Goal: Task Accomplishment & Management: Manage account settings

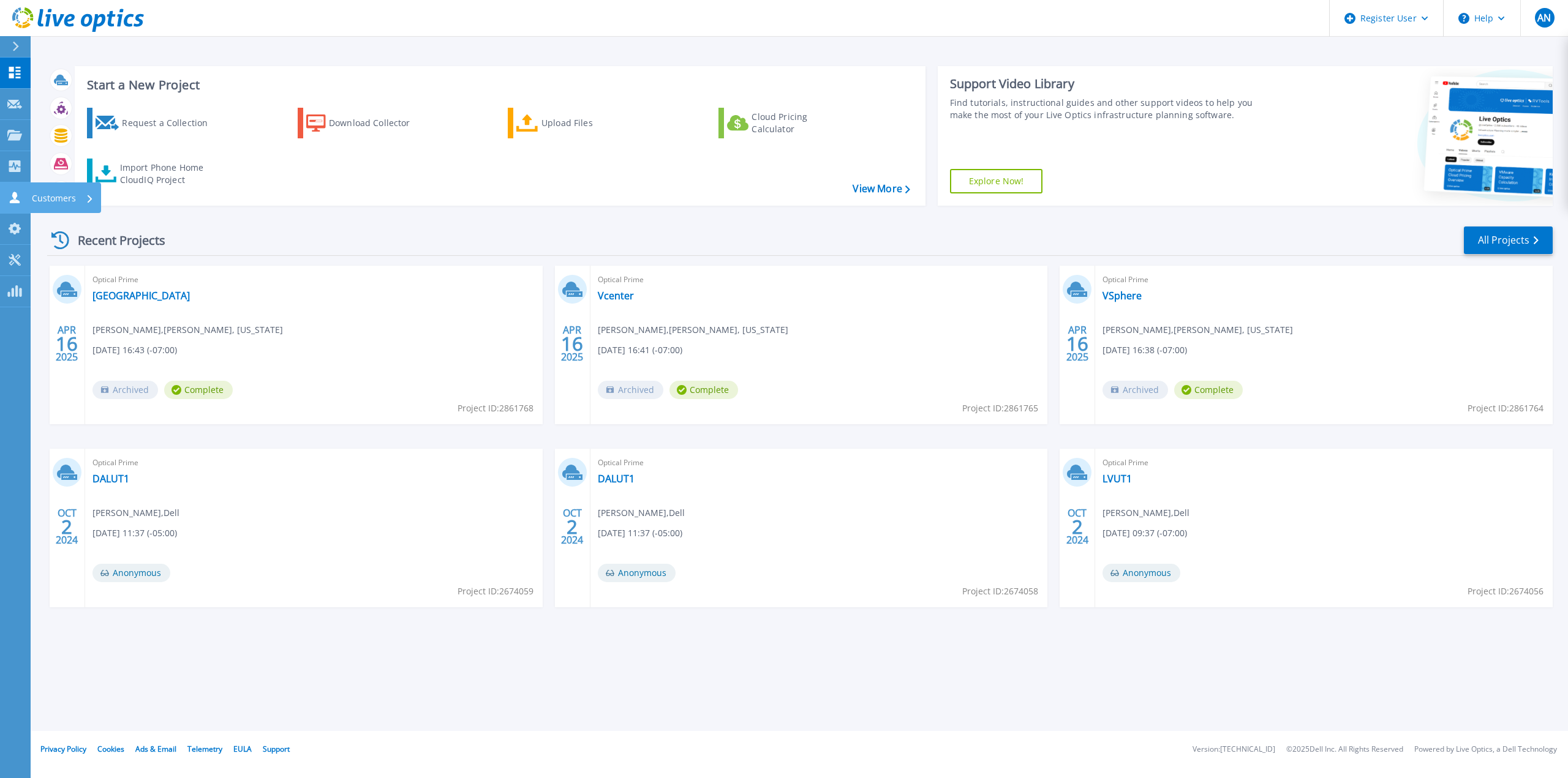
click at [14, 199] on icon at bounding box center [14, 197] width 10 height 12
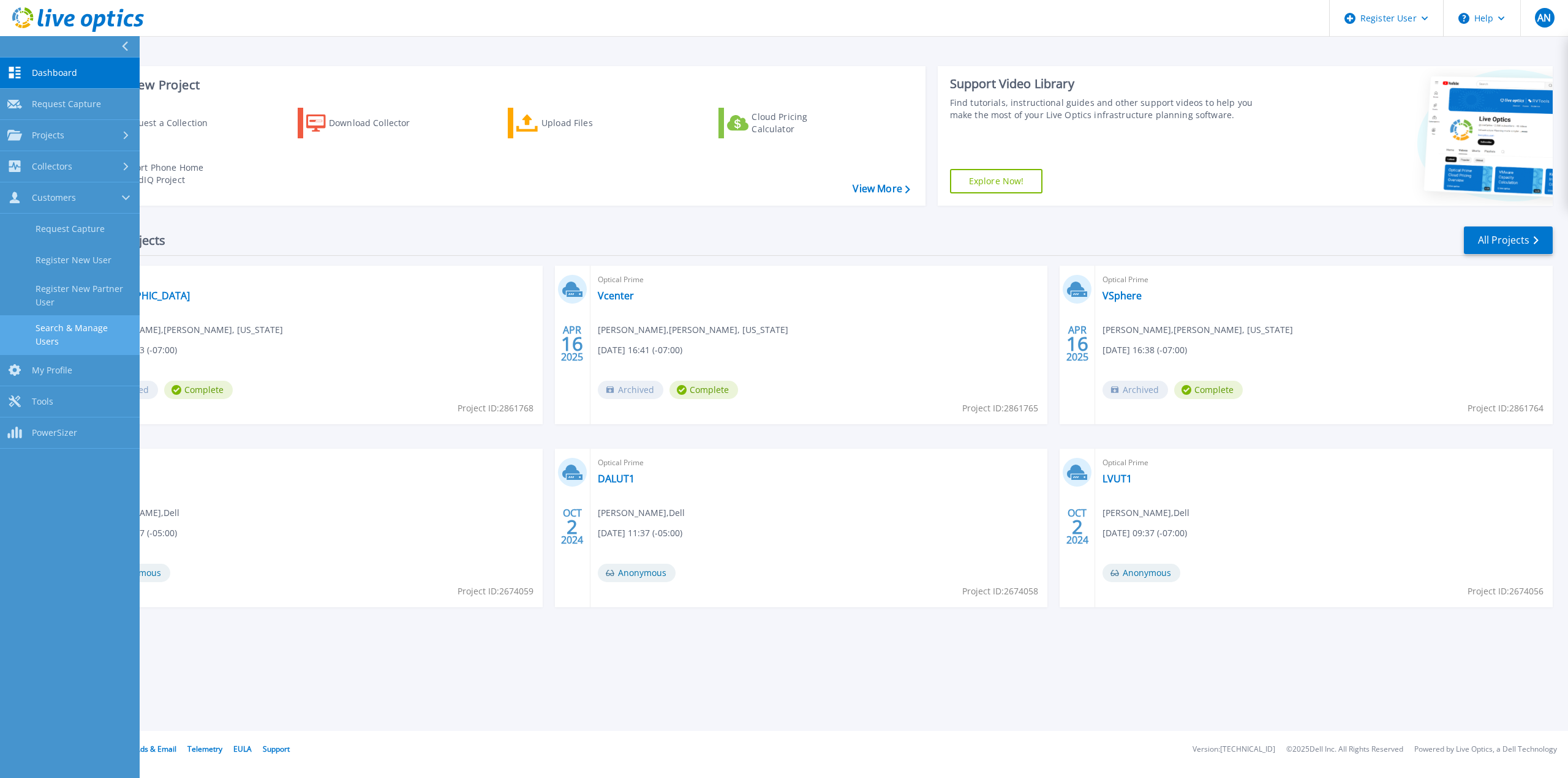
click at [59, 331] on link "Search & Manage Users" at bounding box center [70, 335] width 140 height 39
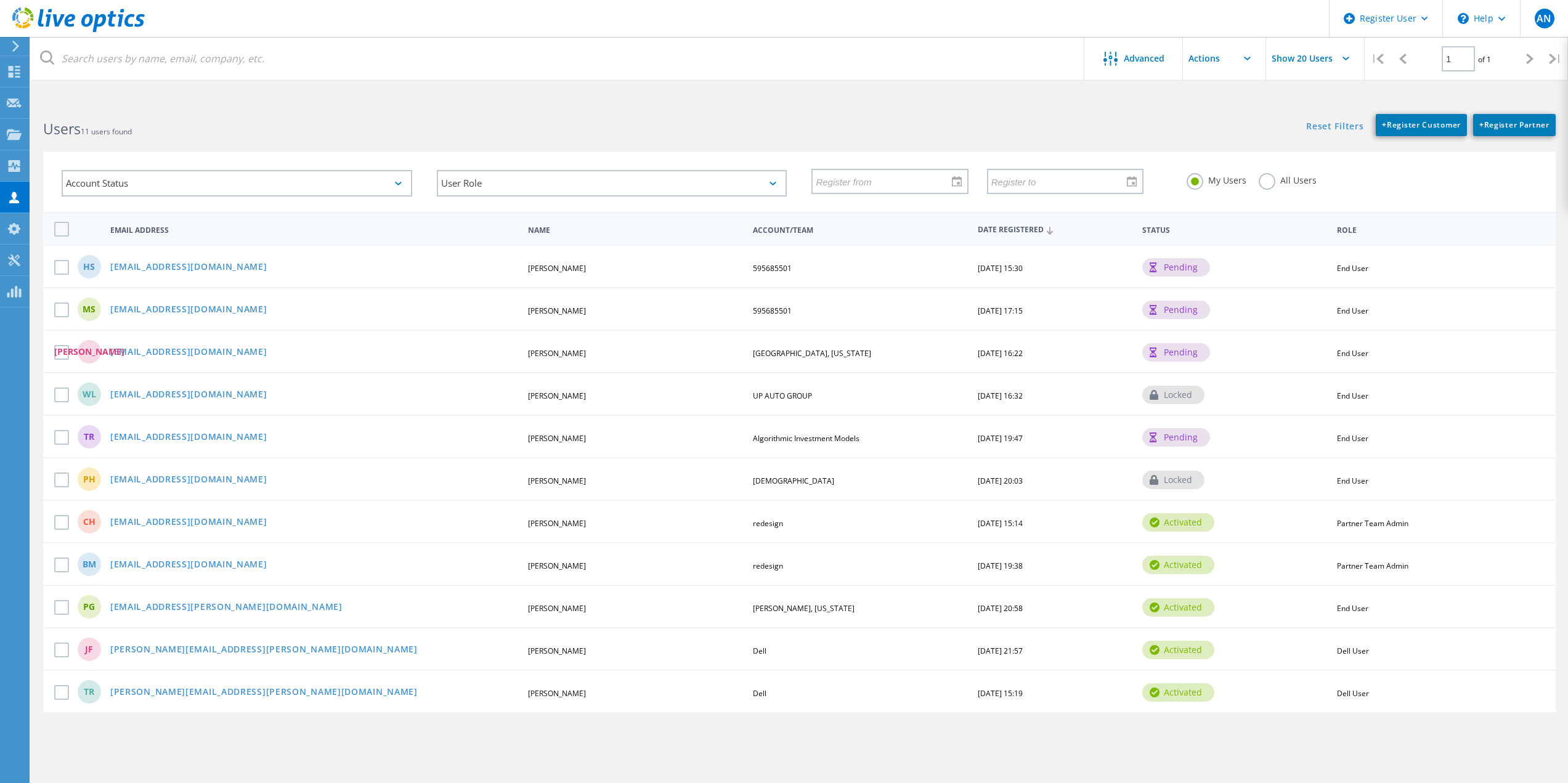
click at [810, 741] on div "Advanced Show 20 Users | 1 of 1 | Email Address First Name Last Name Account/Te…" at bounding box center [800, 446] width 1538 height 691
click at [176, 260] on div "HS [EMAIL_ADDRESS][DOMAIN_NAME] [PERSON_NAME] 595685501 [DATE] 15:30 pending En…" at bounding box center [799, 266] width 1512 height 42
click at [178, 262] on link "[EMAIL_ADDRESS][DOMAIN_NAME]" at bounding box center [188, 268] width 157 height 11
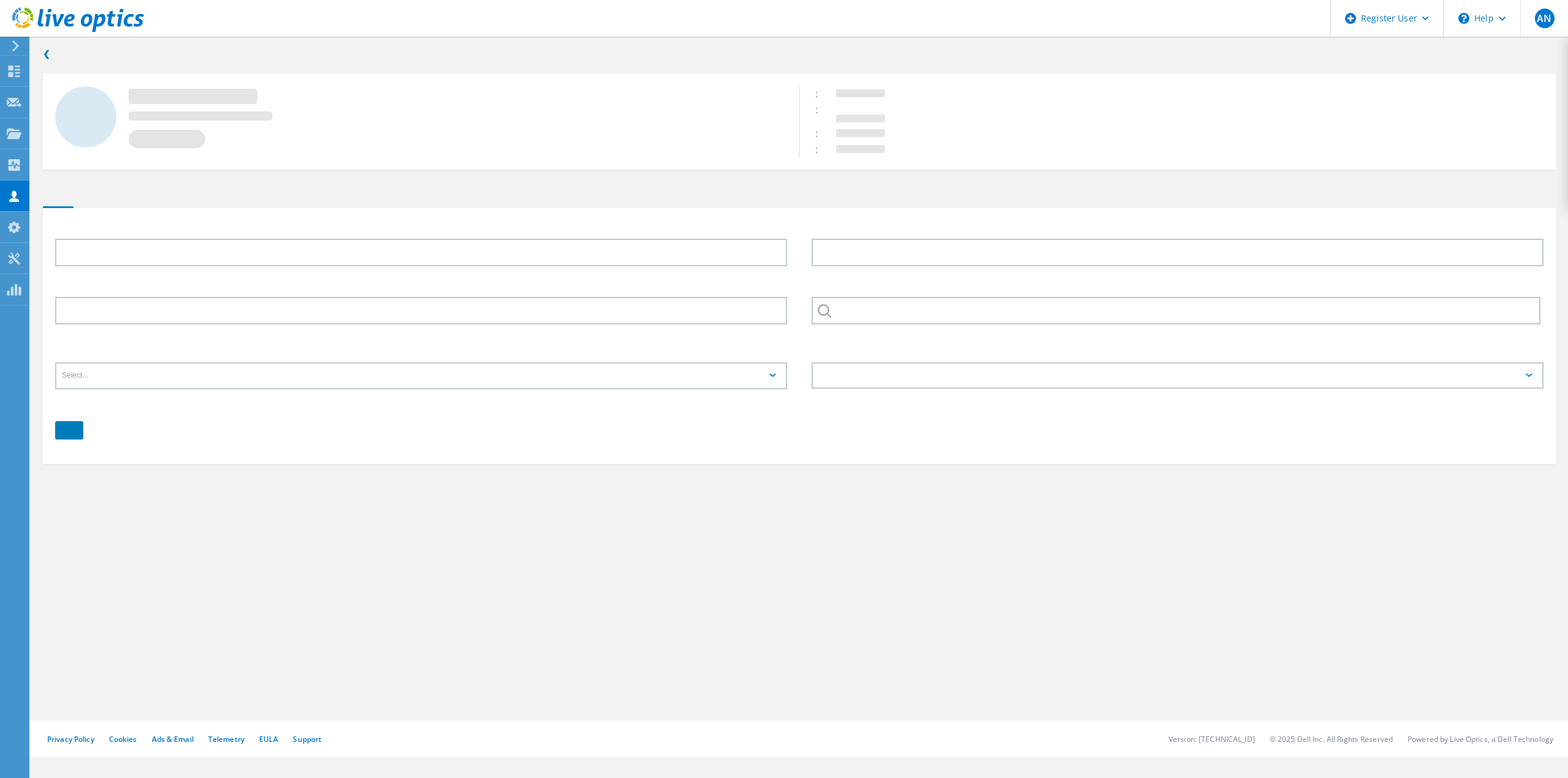
type input "[PERSON_NAME]"
type input "Schneider"
type input "595685501"
type input "English"
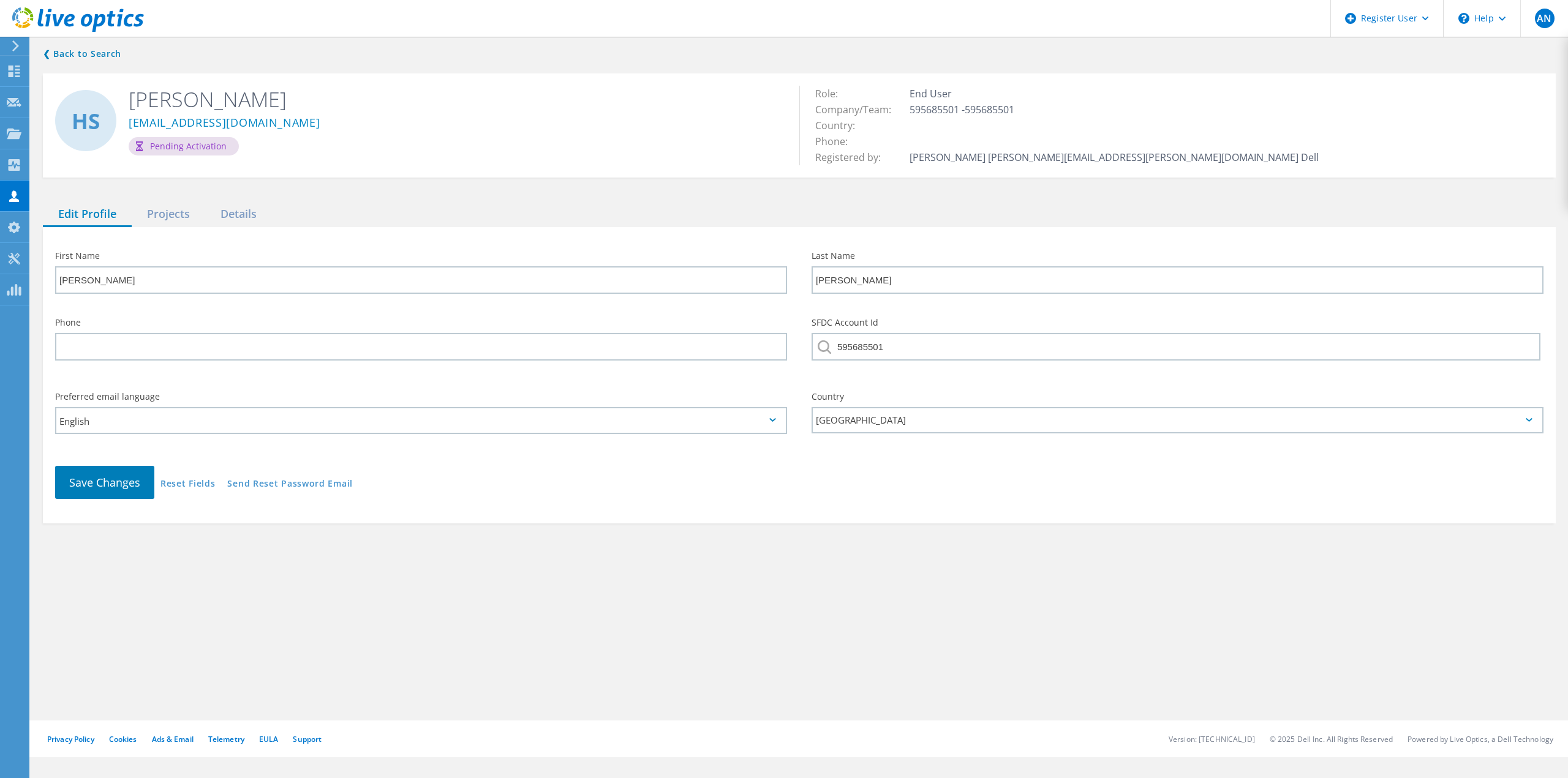
click at [836, 568] on div "❮ Back to Search HS Henry Schneider hschneider@cityoflancasterca.gov Pending Ac…" at bounding box center [799, 377] width 1537 height 687
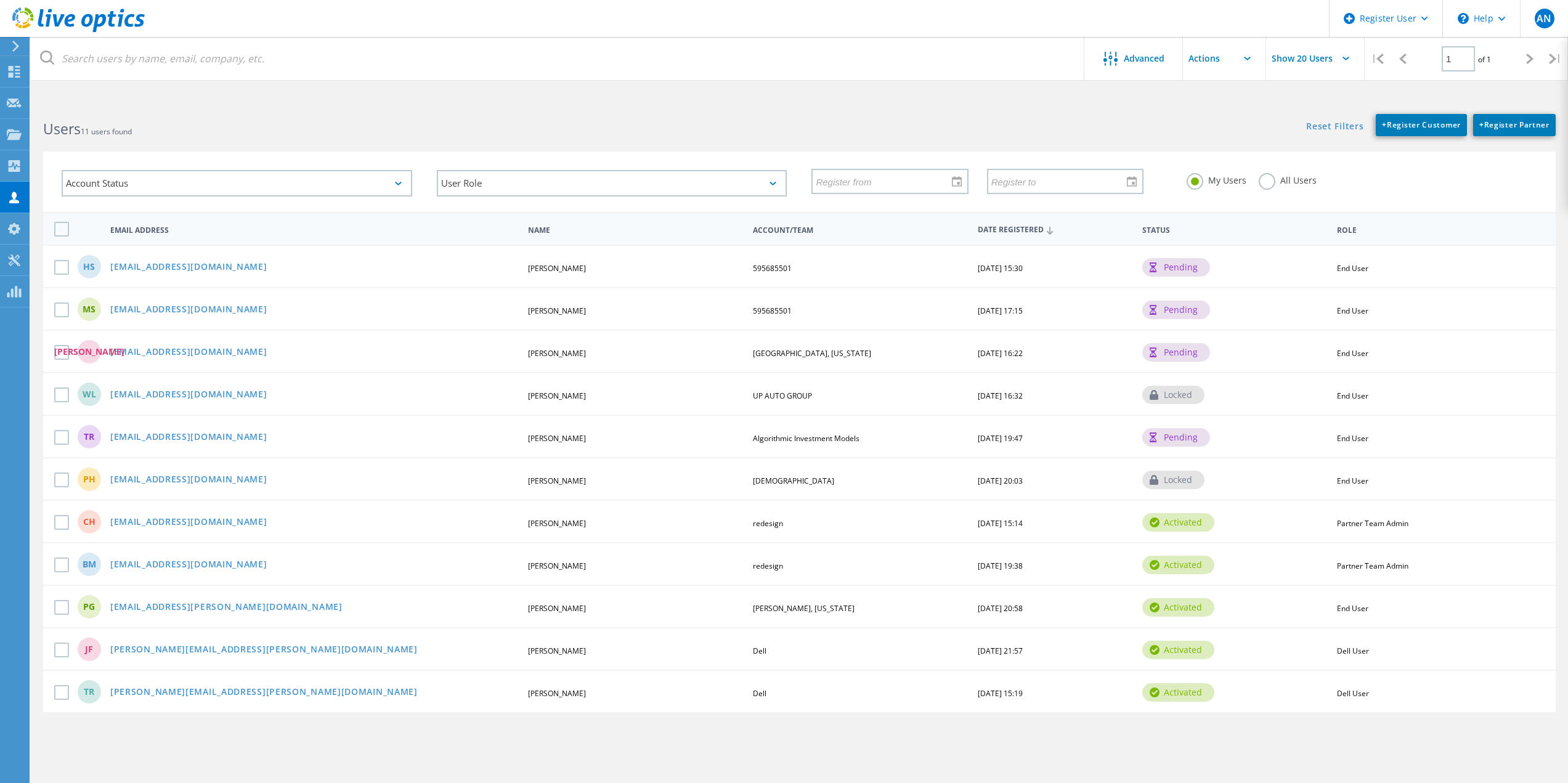
drag, startPoint x: 1025, startPoint y: 127, endPoint x: 1029, endPoint y: 117, distance: 10.8
click at [1025, 127] on div "Reset Filters + Register Customer + Register Partner Show Filters" at bounding box center [1183, 119] width 768 height 34
click at [238, 305] on link "[EMAIL_ADDRESS][DOMAIN_NAME]" at bounding box center [188, 310] width 157 height 11
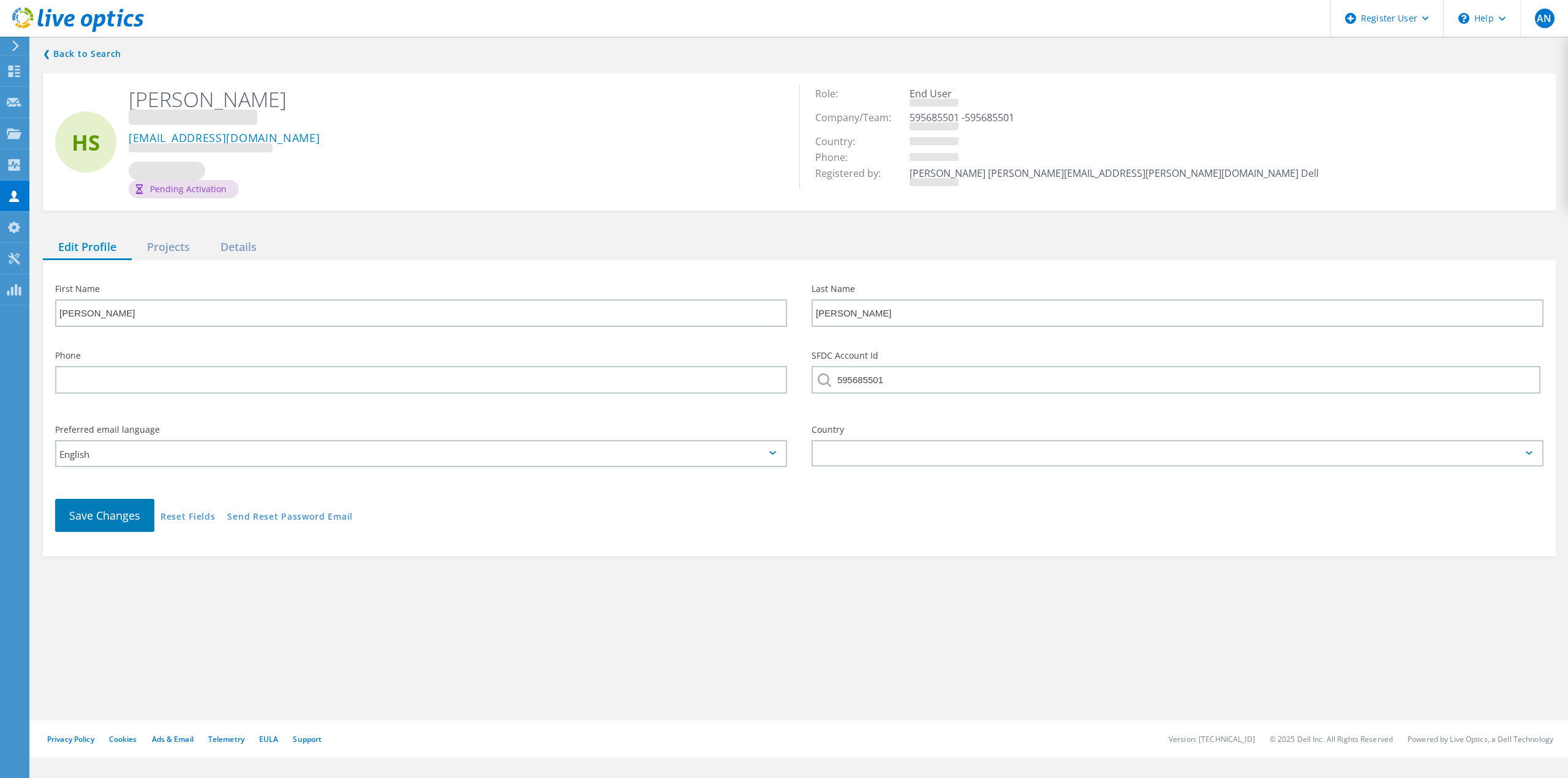
type input "Michael"
type input "Sanderson"
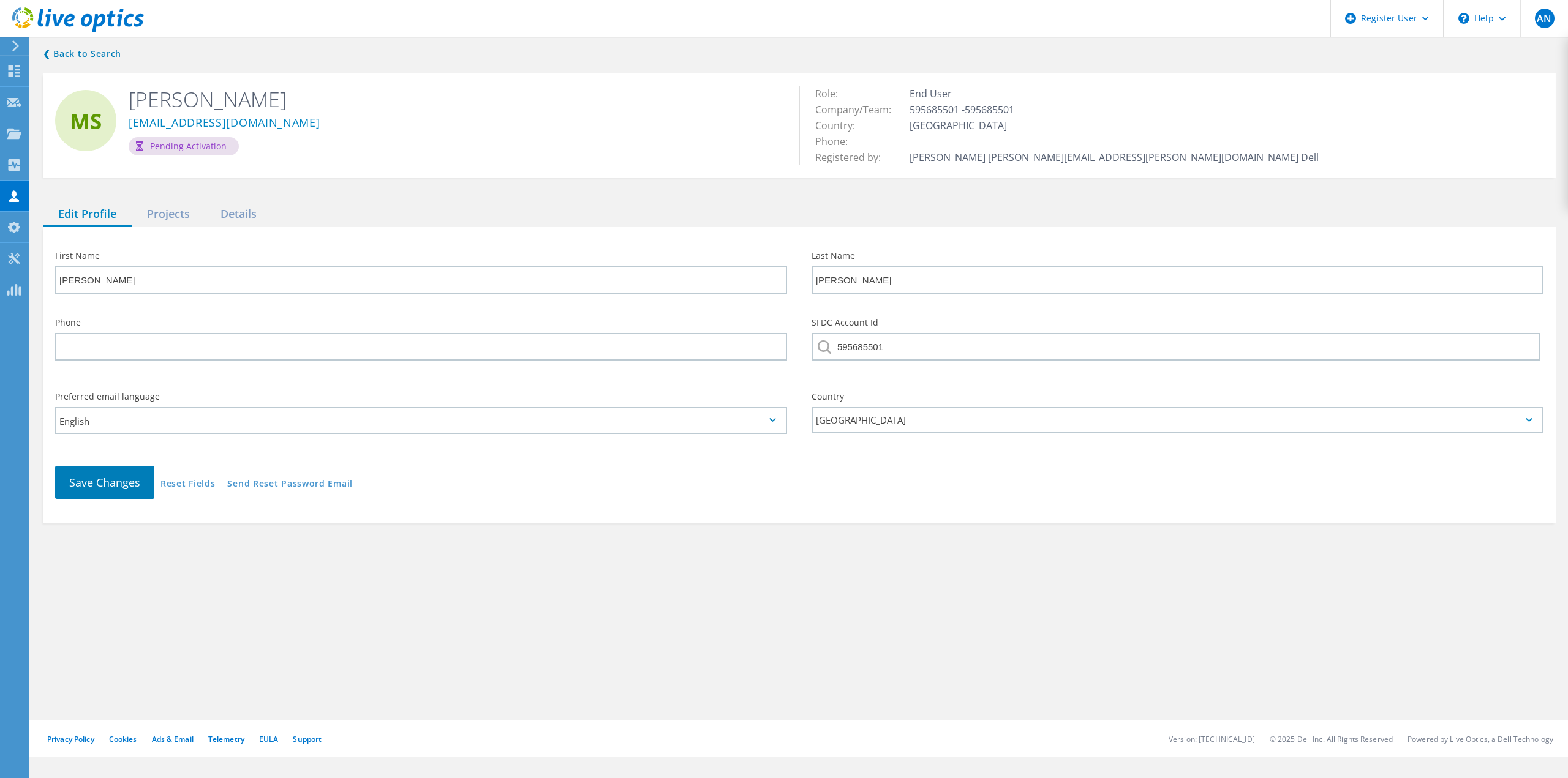
drag, startPoint x: 1247, startPoint y: 517, endPoint x: 1274, endPoint y: 515, distance: 27.1
click at [1247, 517] on div "Save Changes Reset Fields Send Reset Password Email" at bounding box center [799, 485] width 1513 height 64
click at [1251, 558] on div "❮ Back to Search MS Michael Sanderson msanderson@cityoflancasterca.gov Pending …" at bounding box center [799, 377] width 1537 height 687
click at [45, 195] on div "Customers" at bounding box center [64, 195] width 58 height 9
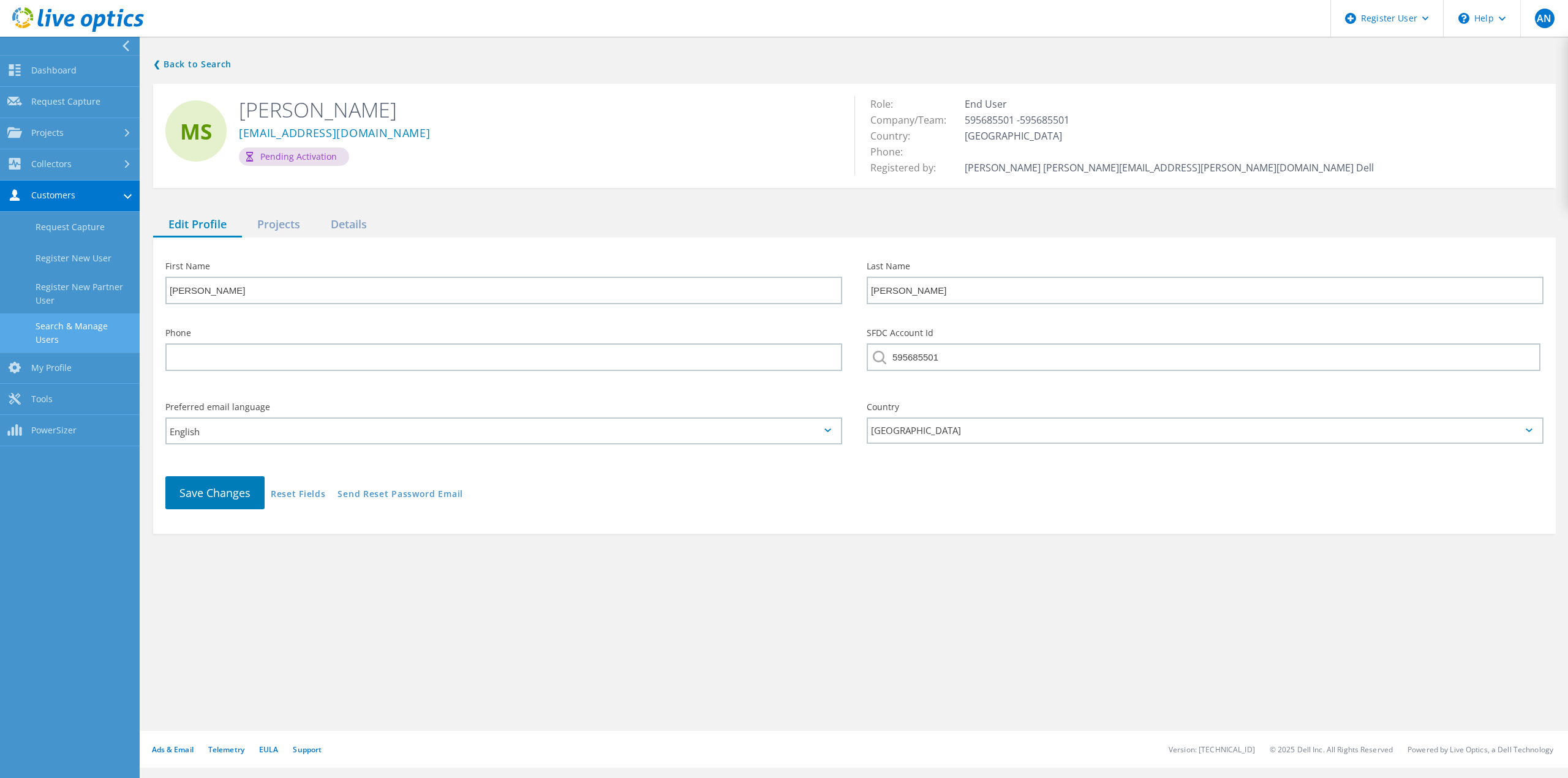
click at [92, 318] on link "Search & Manage Users" at bounding box center [70, 333] width 140 height 39
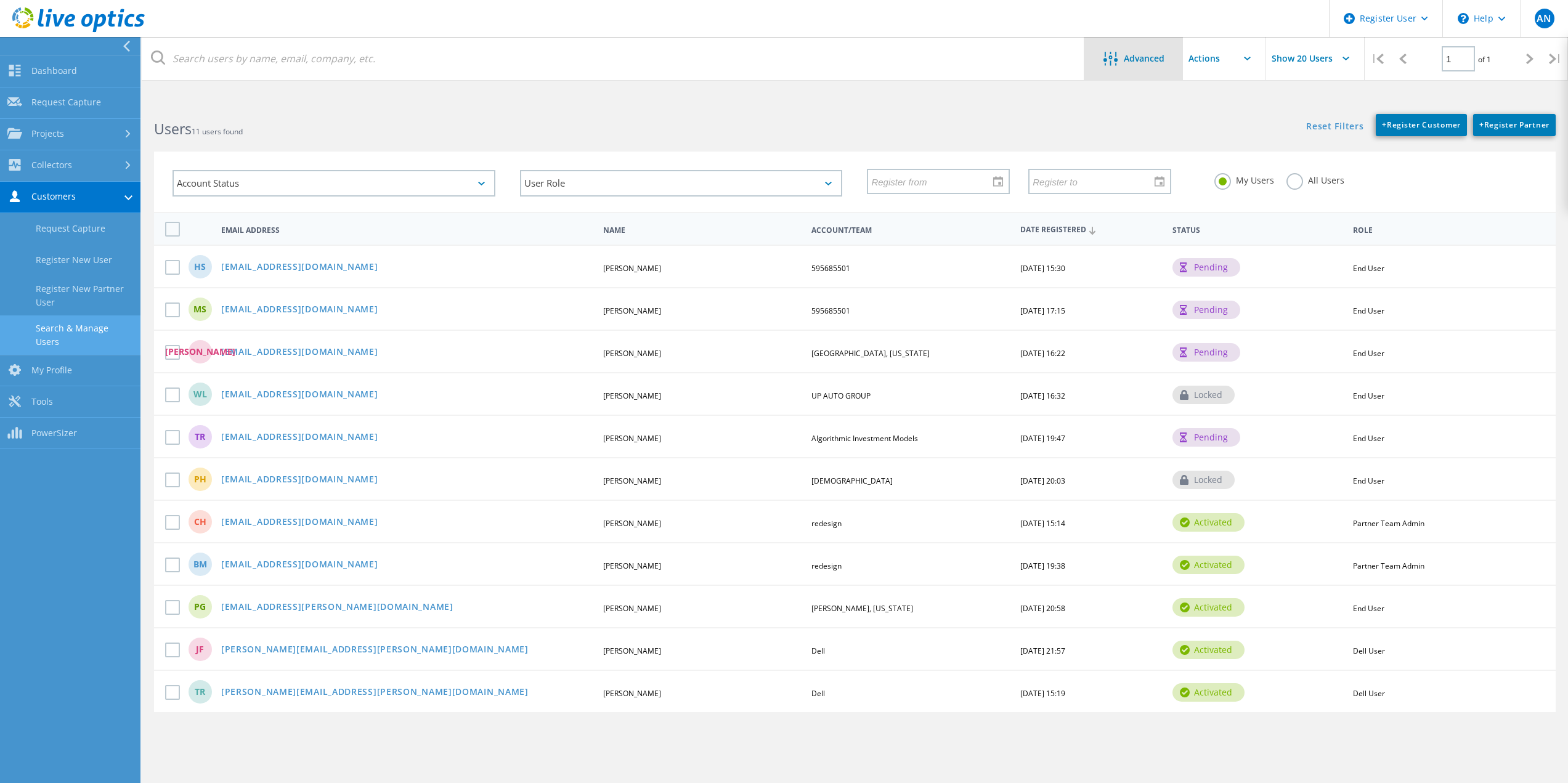
click at [1149, 77] on div "Advanced" at bounding box center [1133, 58] width 99 height 43
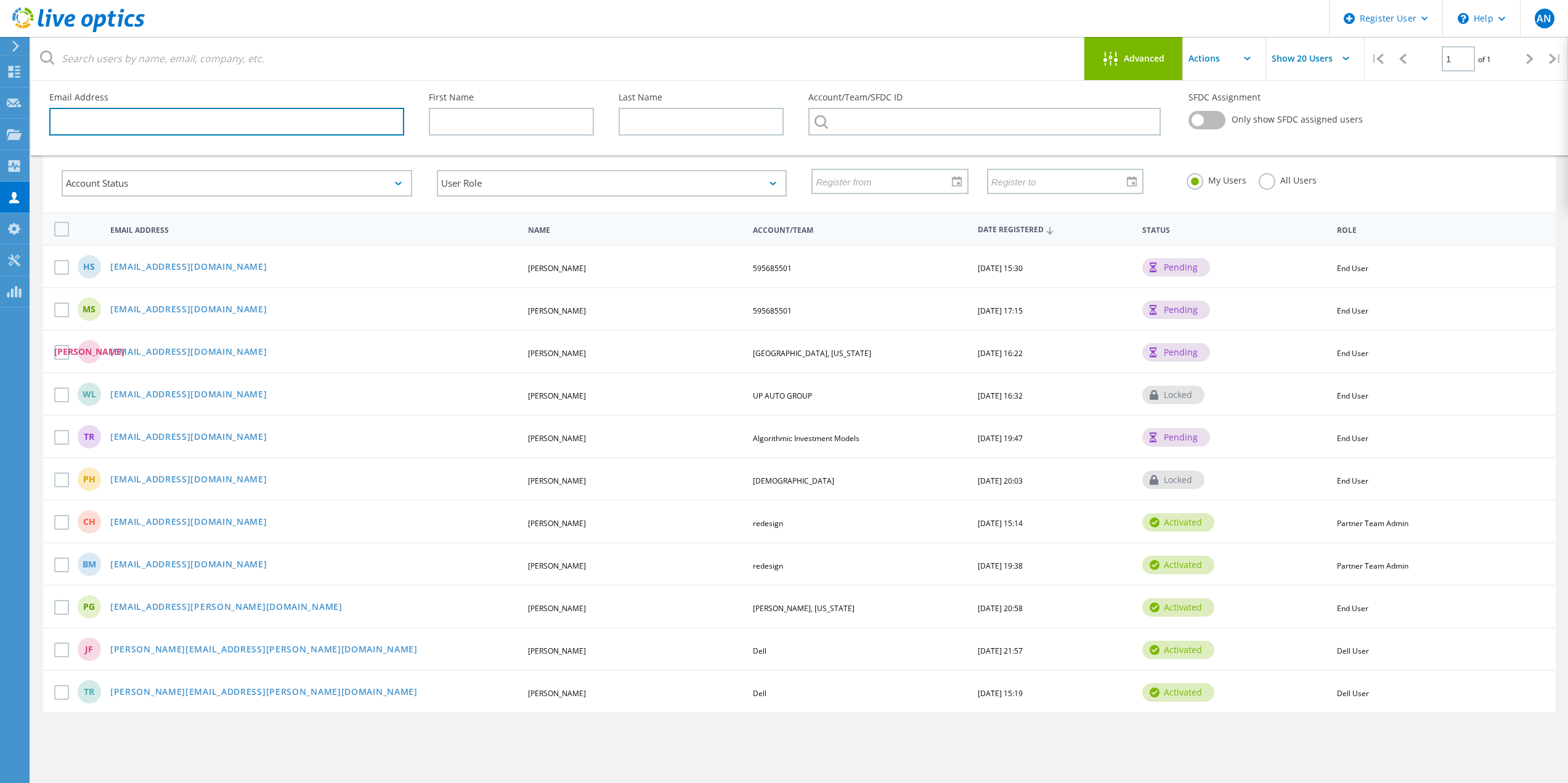
click at [350, 132] on input "text" at bounding box center [227, 122] width 355 height 28
paste input "[EMAIL_ADDRESS][DOMAIN_NAME]"
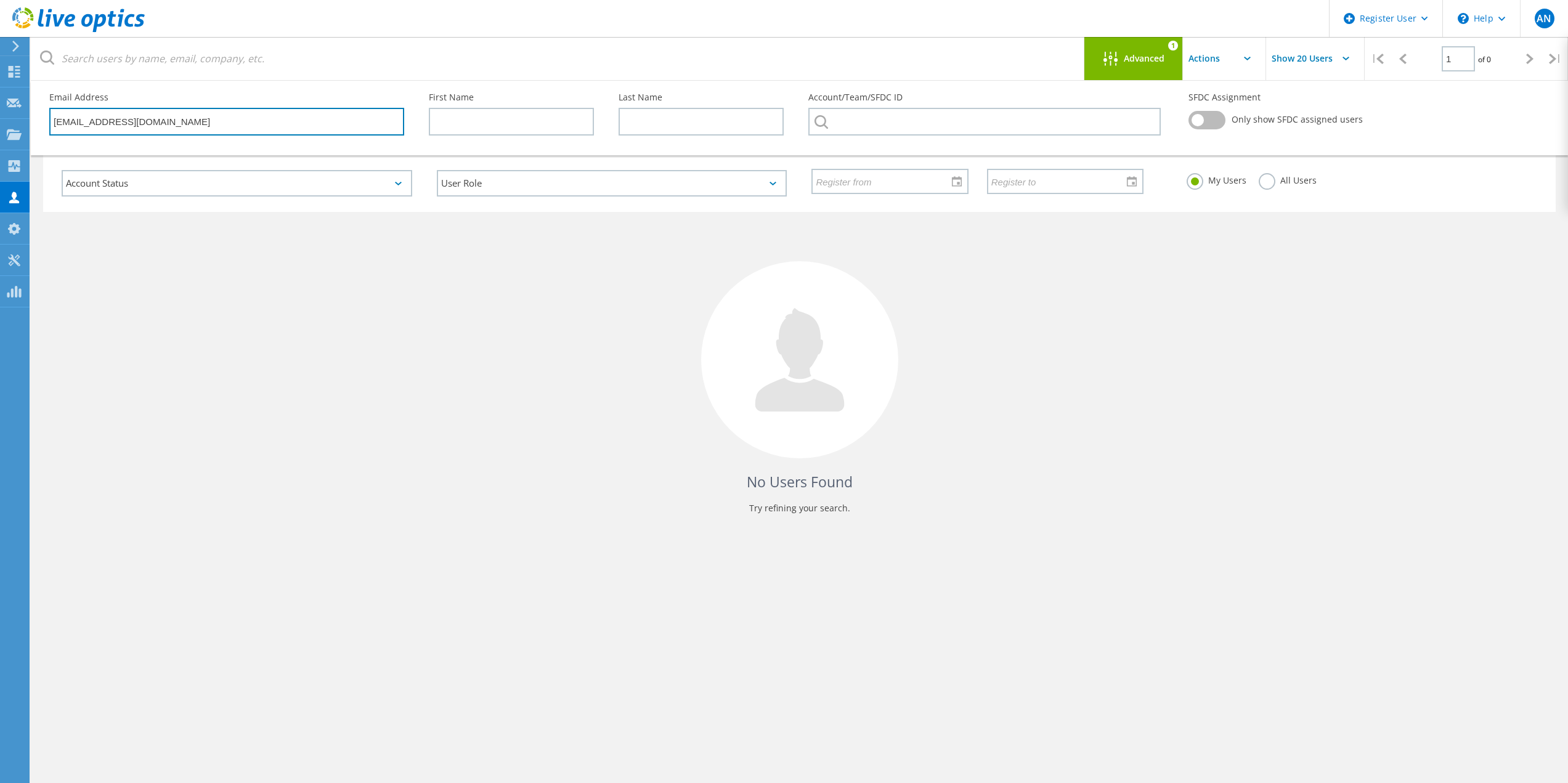
type input "[EMAIL_ADDRESS][DOMAIN_NAME]"
click at [228, 240] on div "No Users Found Try refining your search." at bounding box center [799, 374] width 1512 height 325
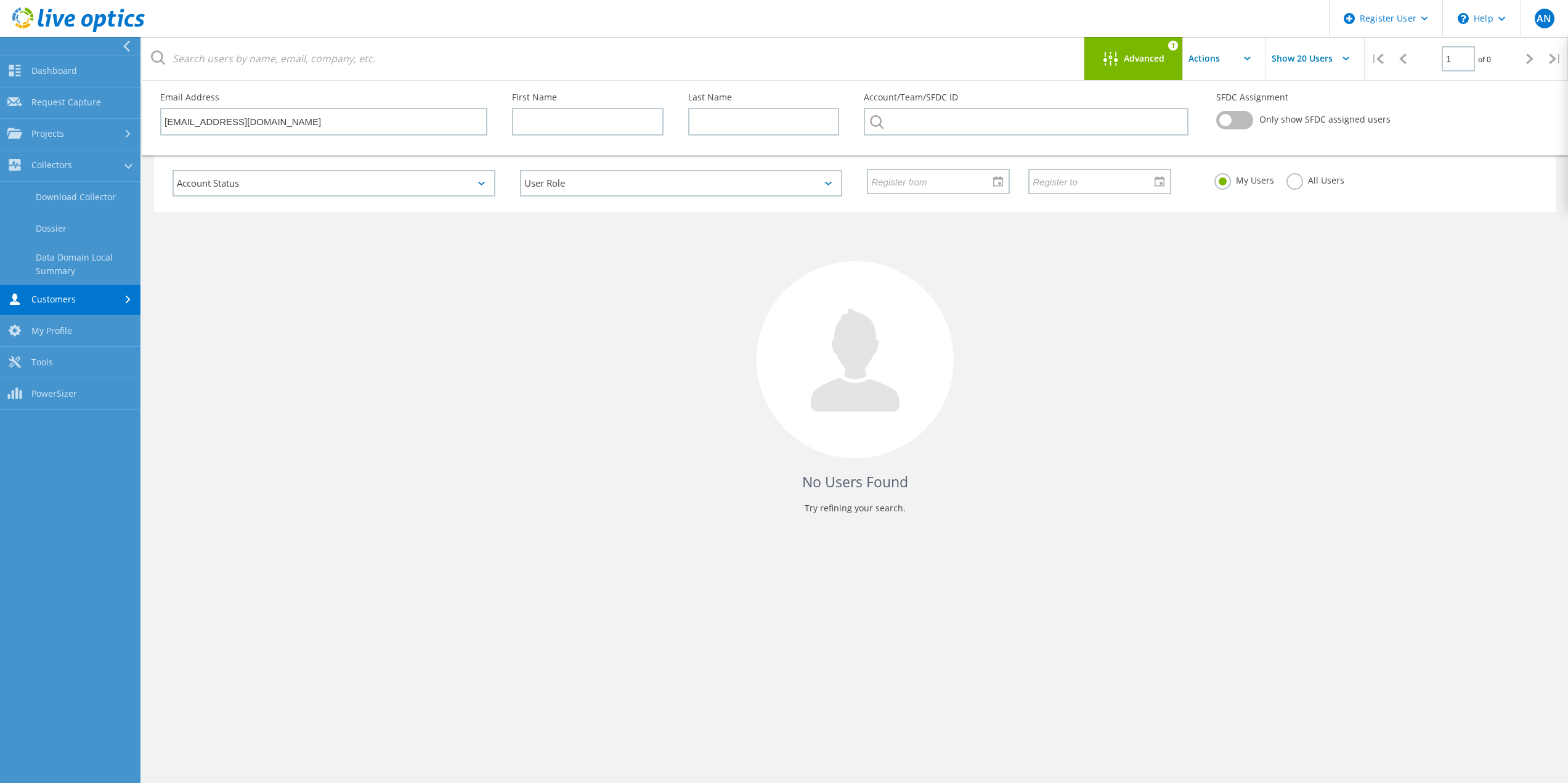
click at [48, 295] on link "Customers" at bounding box center [70, 300] width 140 height 31
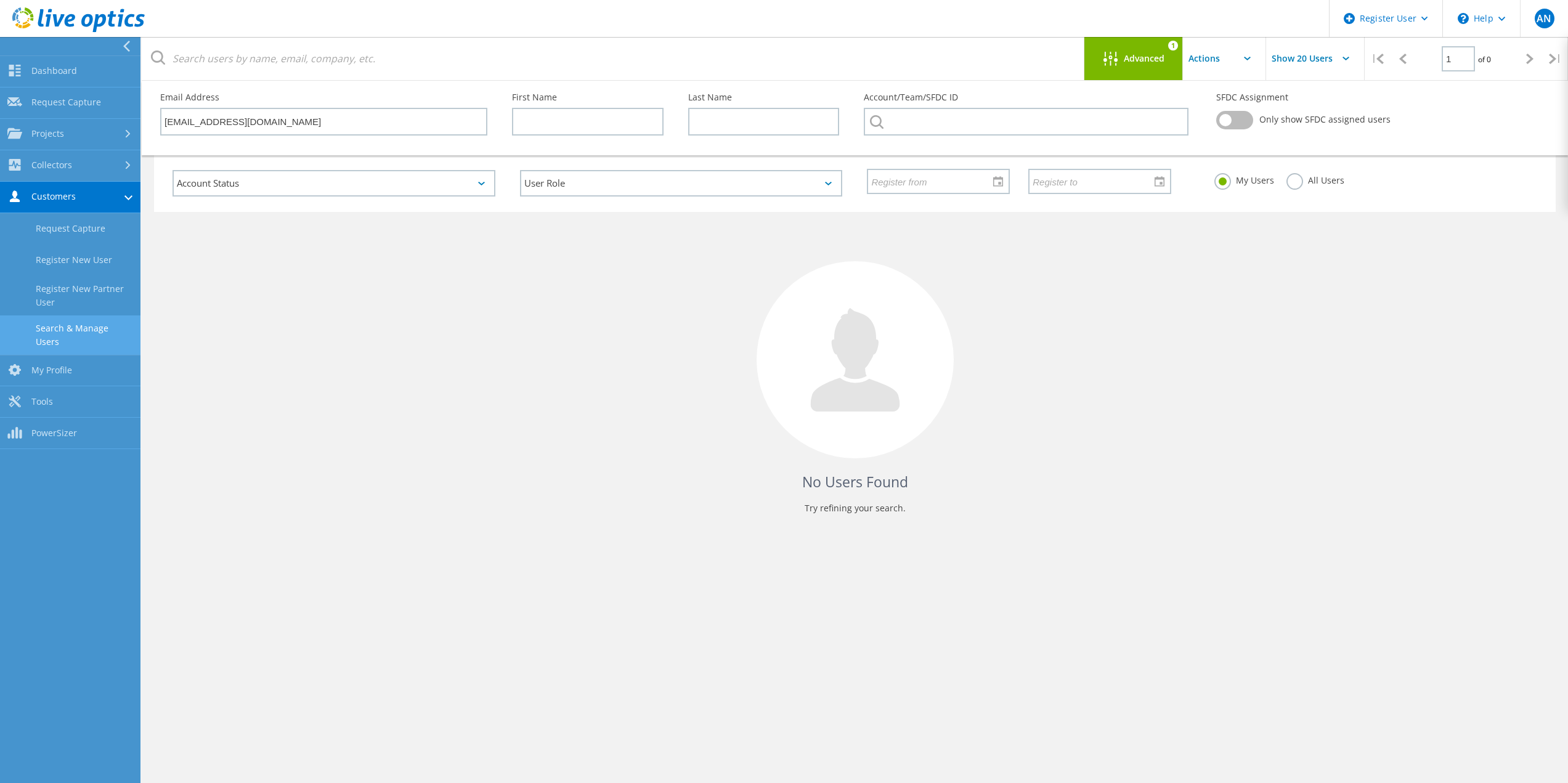
click at [111, 339] on link "Search & Manage Users" at bounding box center [70, 335] width 140 height 40
click at [475, 123] on input "[EMAIL_ADDRESS][DOMAIN_NAME]" at bounding box center [324, 122] width 327 height 28
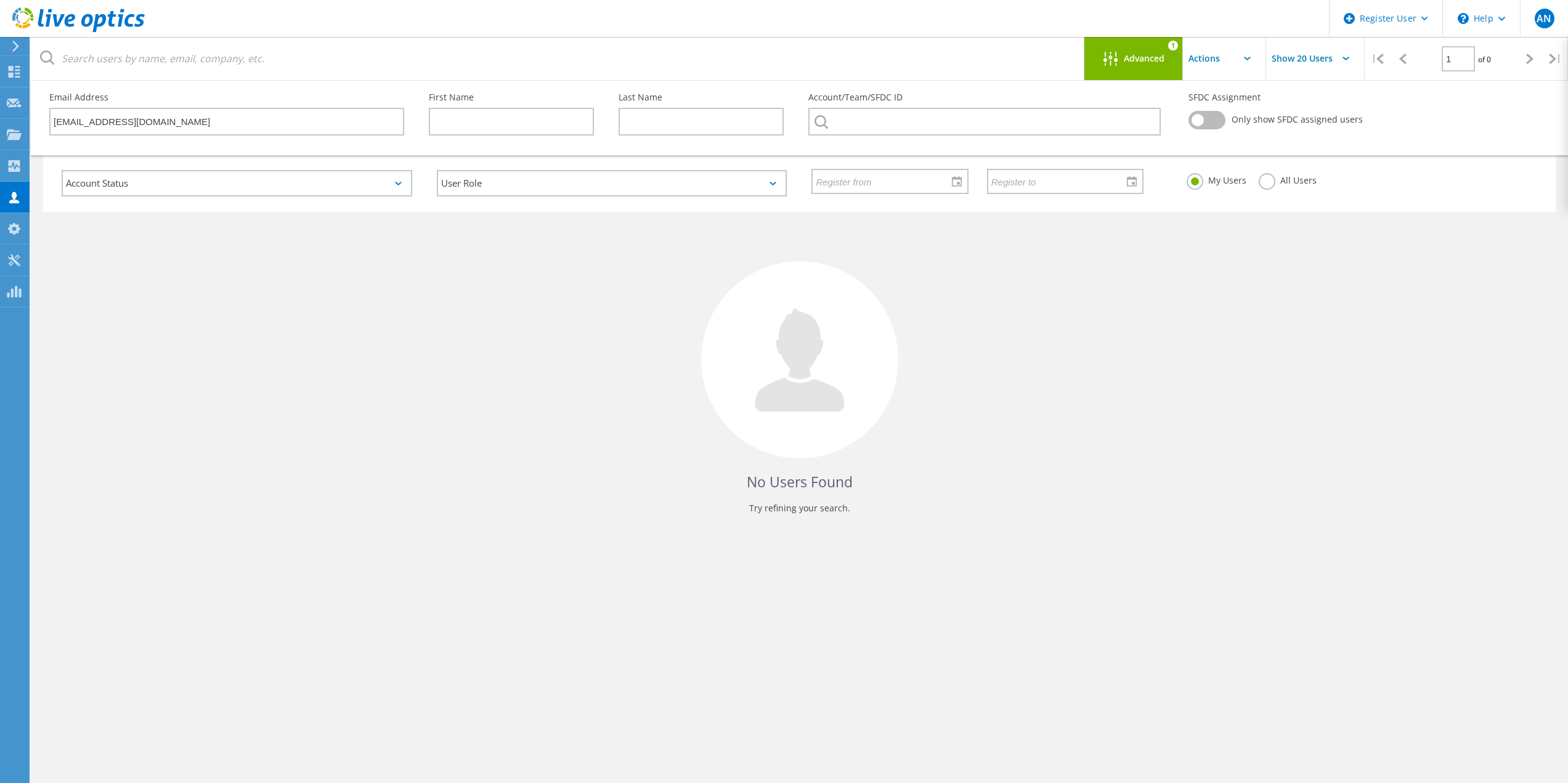
click at [801, 343] on icon at bounding box center [799, 360] width 89 height 103
click at [515, 354] on div "No Users Found Try refining your search." at bounding box center [799, 374] width 1512 height 325
click at [19, 48] on icon at bounding box center [16, 46] width 9 height 11
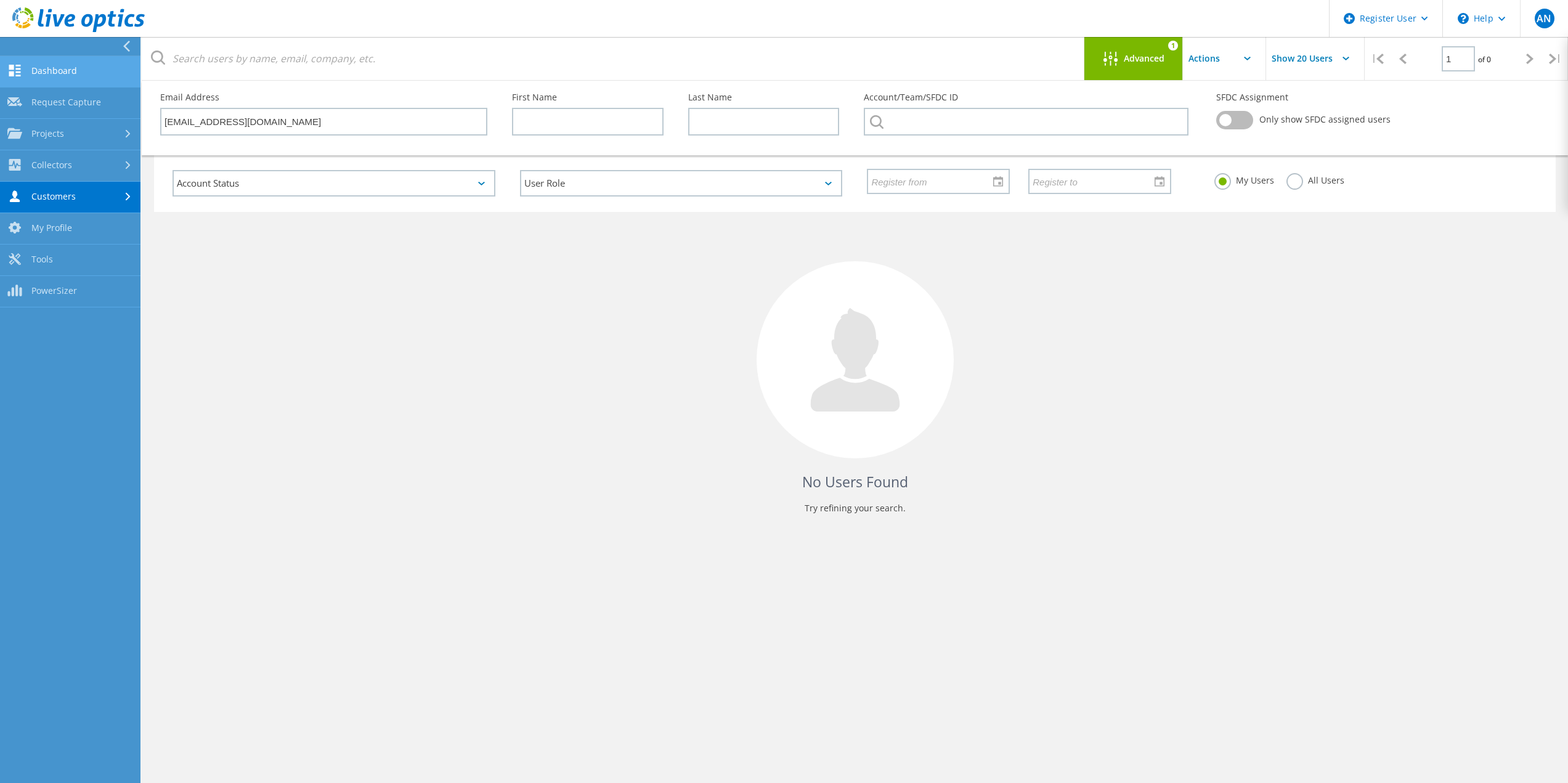
drag, startPoint x: 24, startPoint y: 72, endPoint x: 40, endPoint y: 76, distance: 16.5
click at [25, 72] on link "Dashboard" at bounding box center [70, 72] width 140 height 31
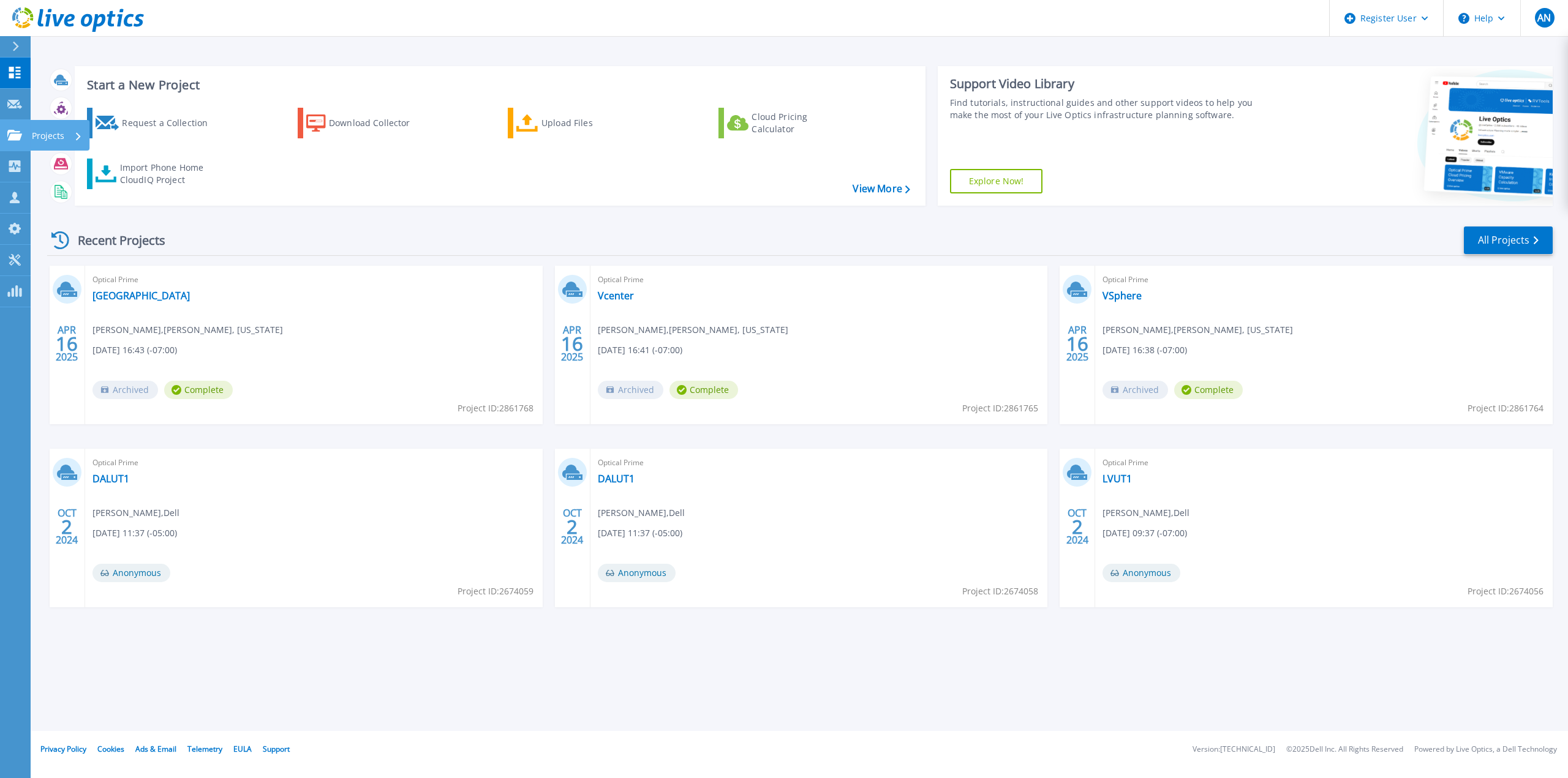
click at [29, 133] on link "Projects Projects" at bounding box center [15, 135] width 31 height 31
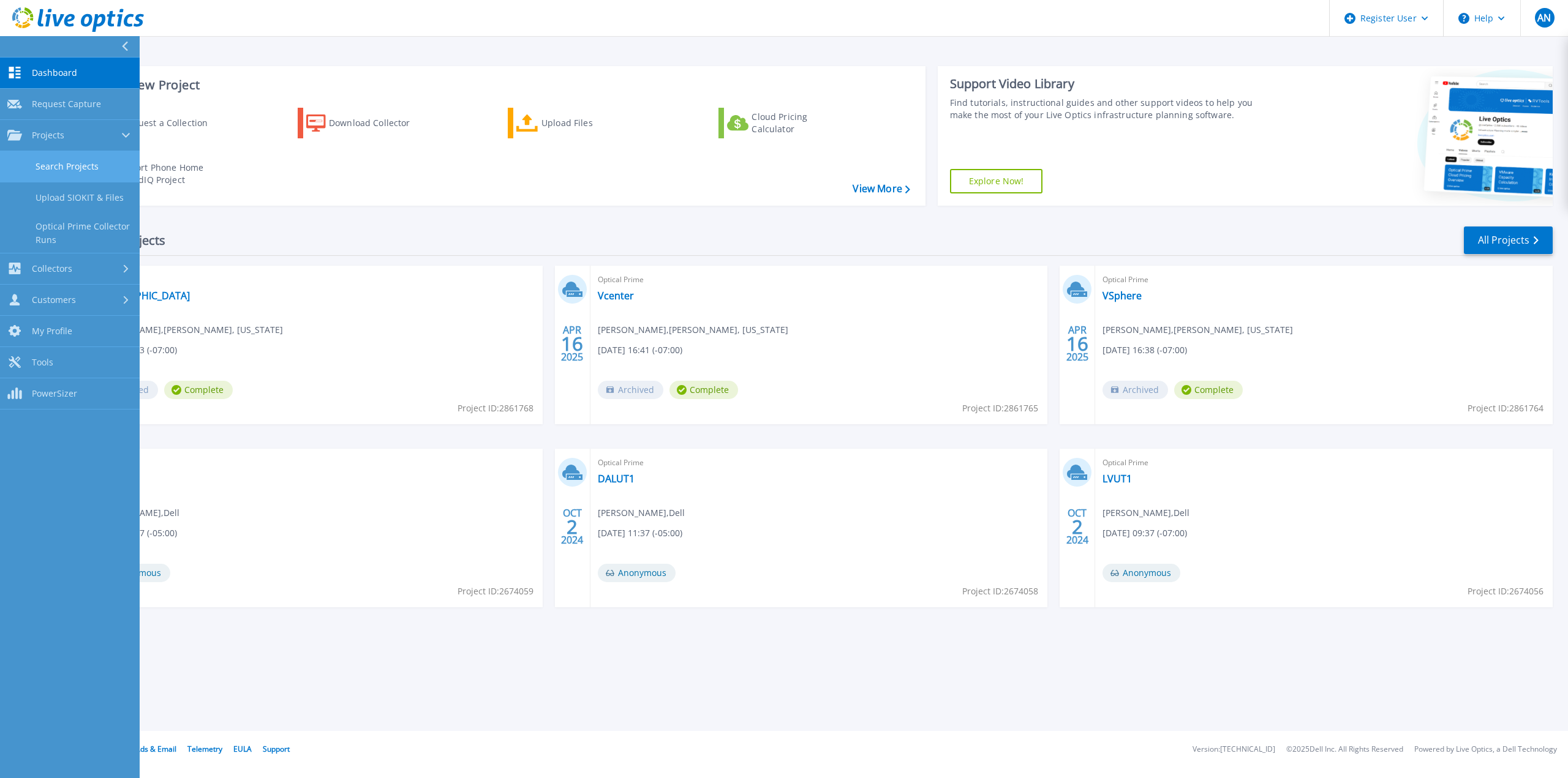
click at [109, 168] on link "Search Projects" at bounding box center [70, 167] width 140 height 31
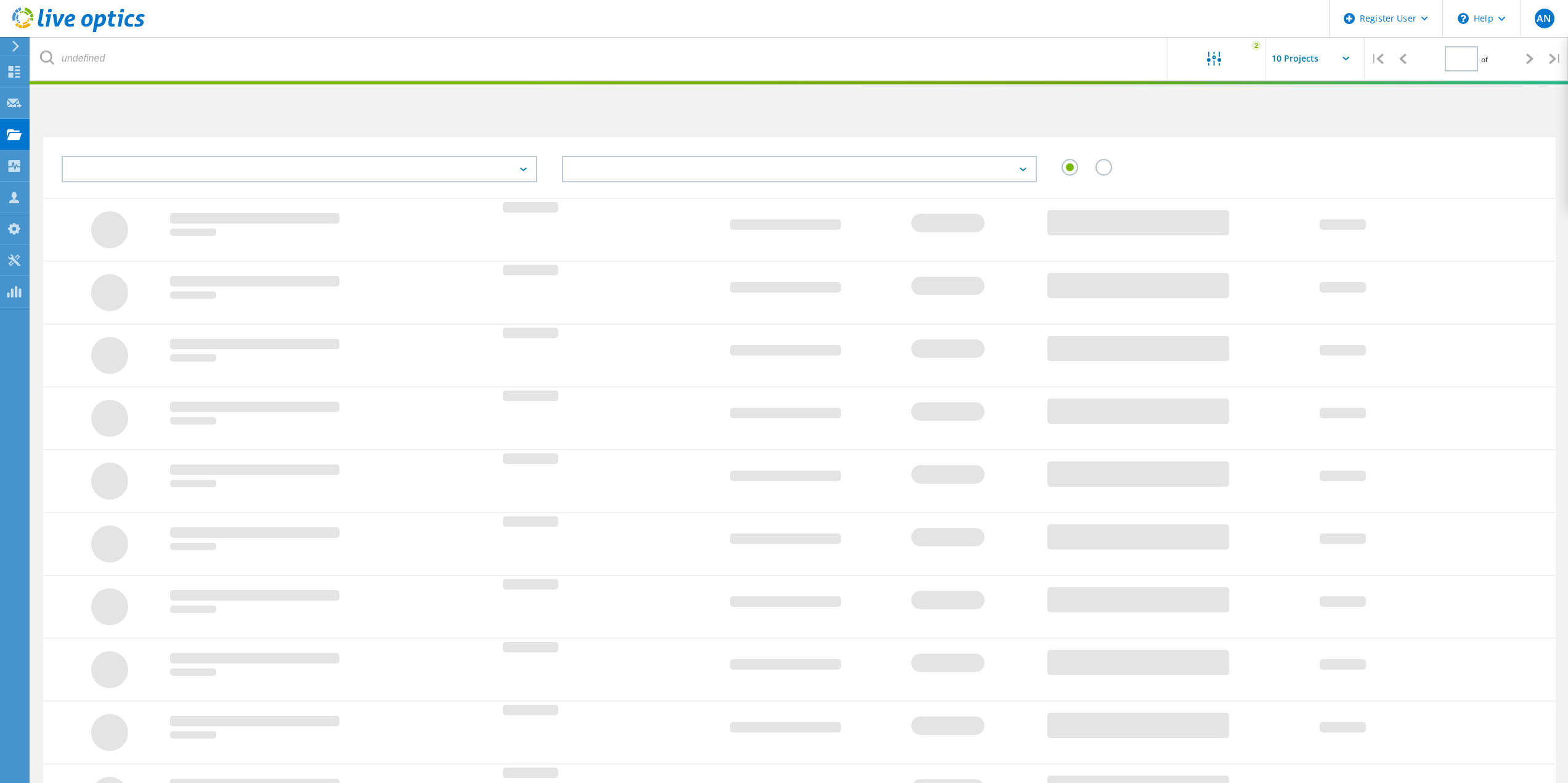
type input "1"
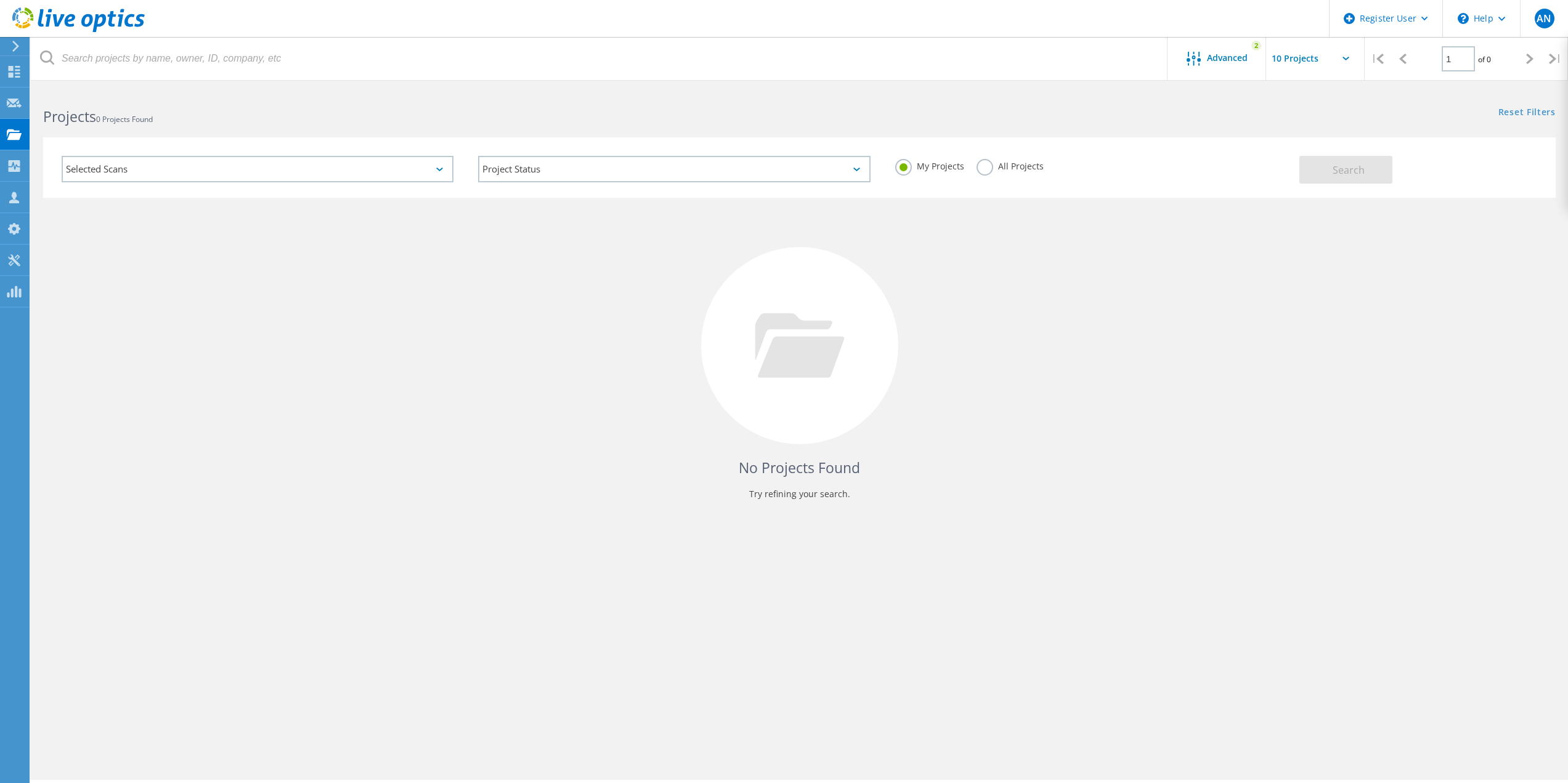
click at [445, 235] on div "No Projects Found Try refining your search." at bounding box center [799, 357] width 1512 height 319
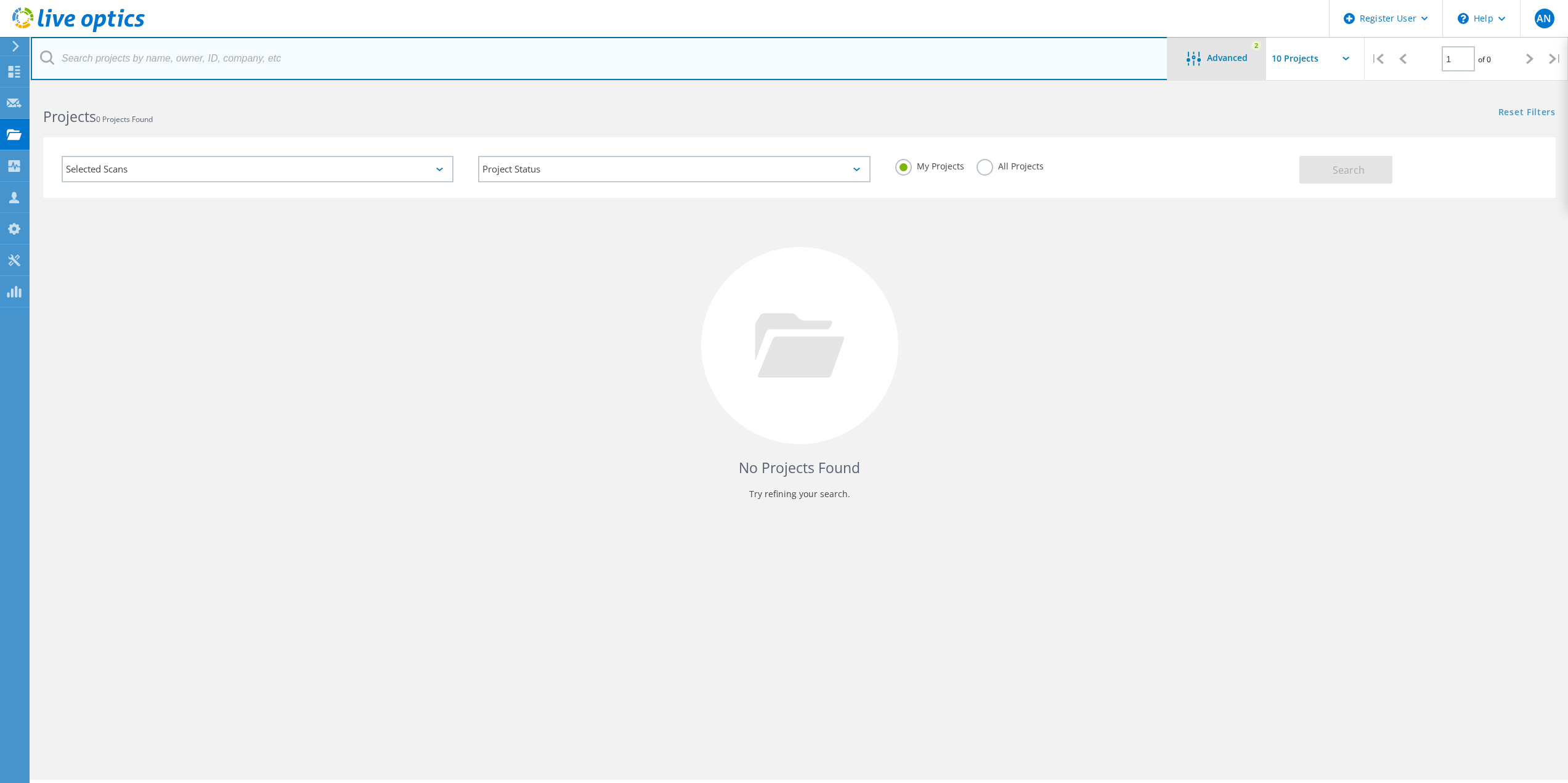
drag, startPoint x: 1117, startPoint y: 51, endPoint x: 1173, endPoint y: 55, distance: 56.1
click at [1117, 51] on input "text" at bounding box center [600, 58] width 1137 height 43
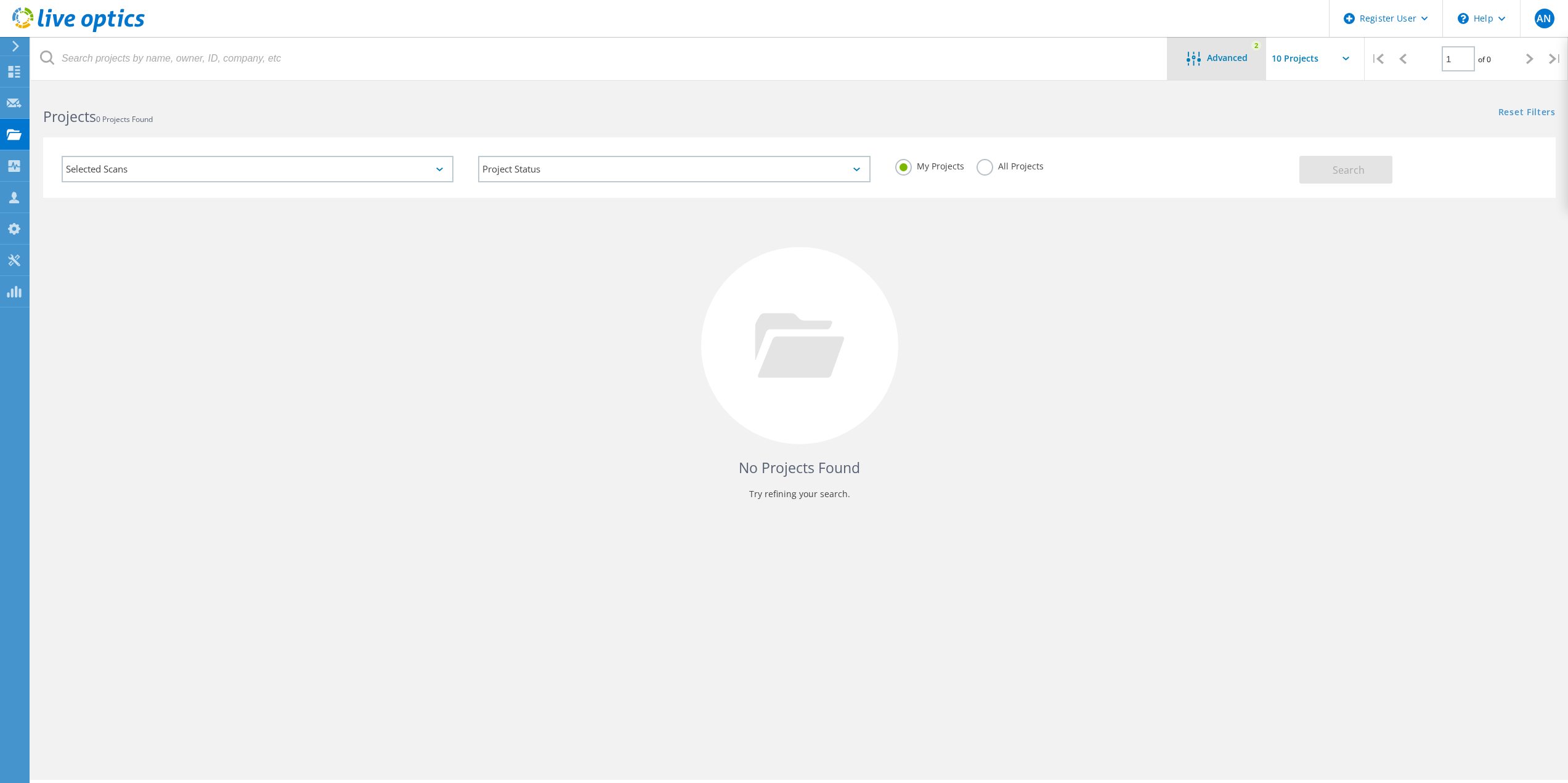
click at [1208, 55] on span "Advanced" at bounding box center [1227, 58] width 40 height 9
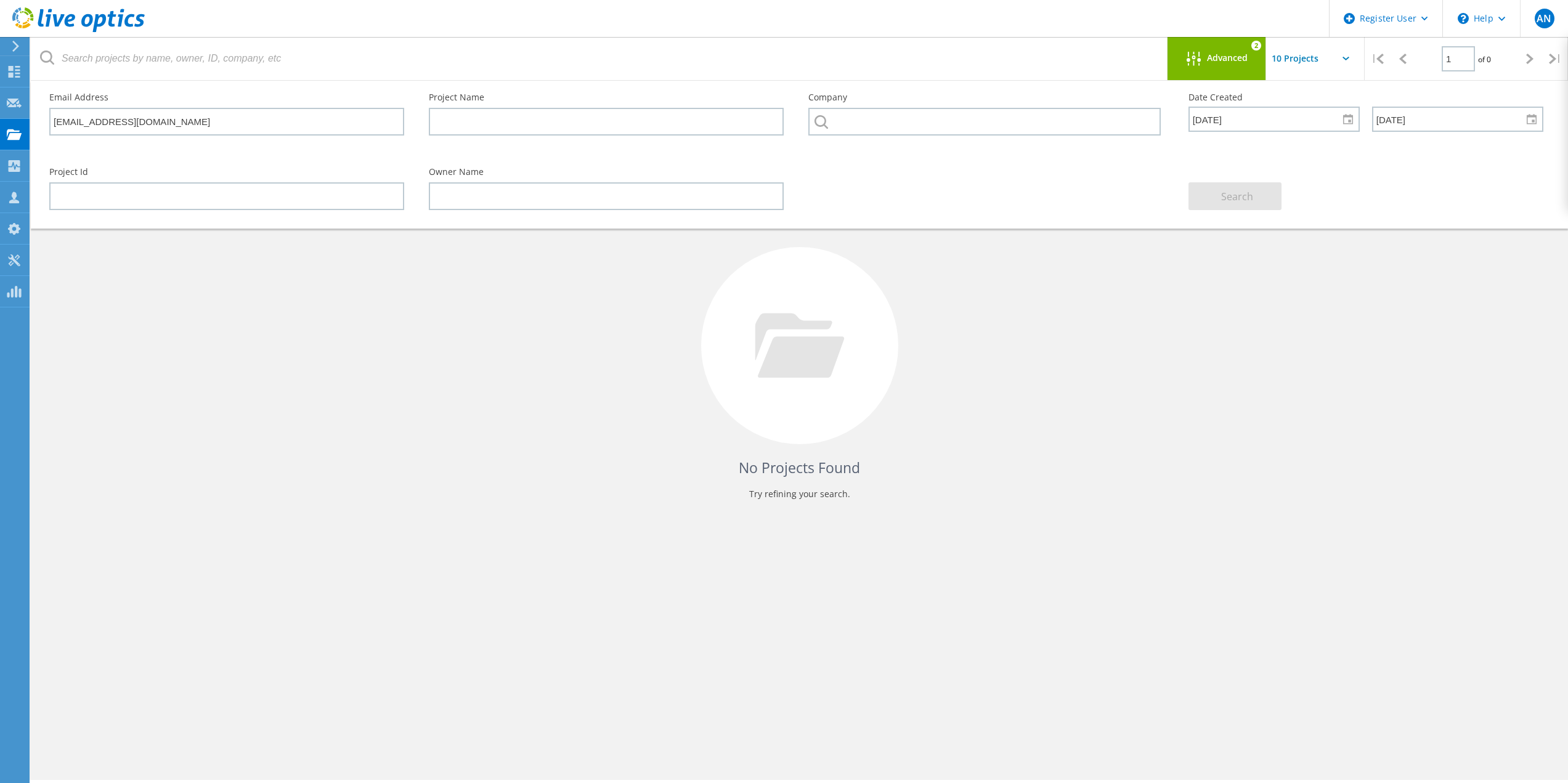
click at [1419, 154] on div "Email Address [EMAIL_ADDRESS][DOMAIN_NAME] Project Name Company Date Created [D…" at bounding box center [796, 118] width 1519 height 75
click at [1306, 186] on div "Search" at bounding box center [1366, 188] width 380 height 67
drag, startPoint x: 1197, startPoint y: 429, endPoint x: 1003, endPoint y: 409, distance: 195.0
click at [1197, 429] on div "No Projects Found Try refining your search." at bounding box center [799, 357] width 1512 height 319
click at [227, 136] on div "Email Address [EMAIL_ADDRESS][DOMAIN_NAME]" at bounding box center [227, 114] width 380 height 67
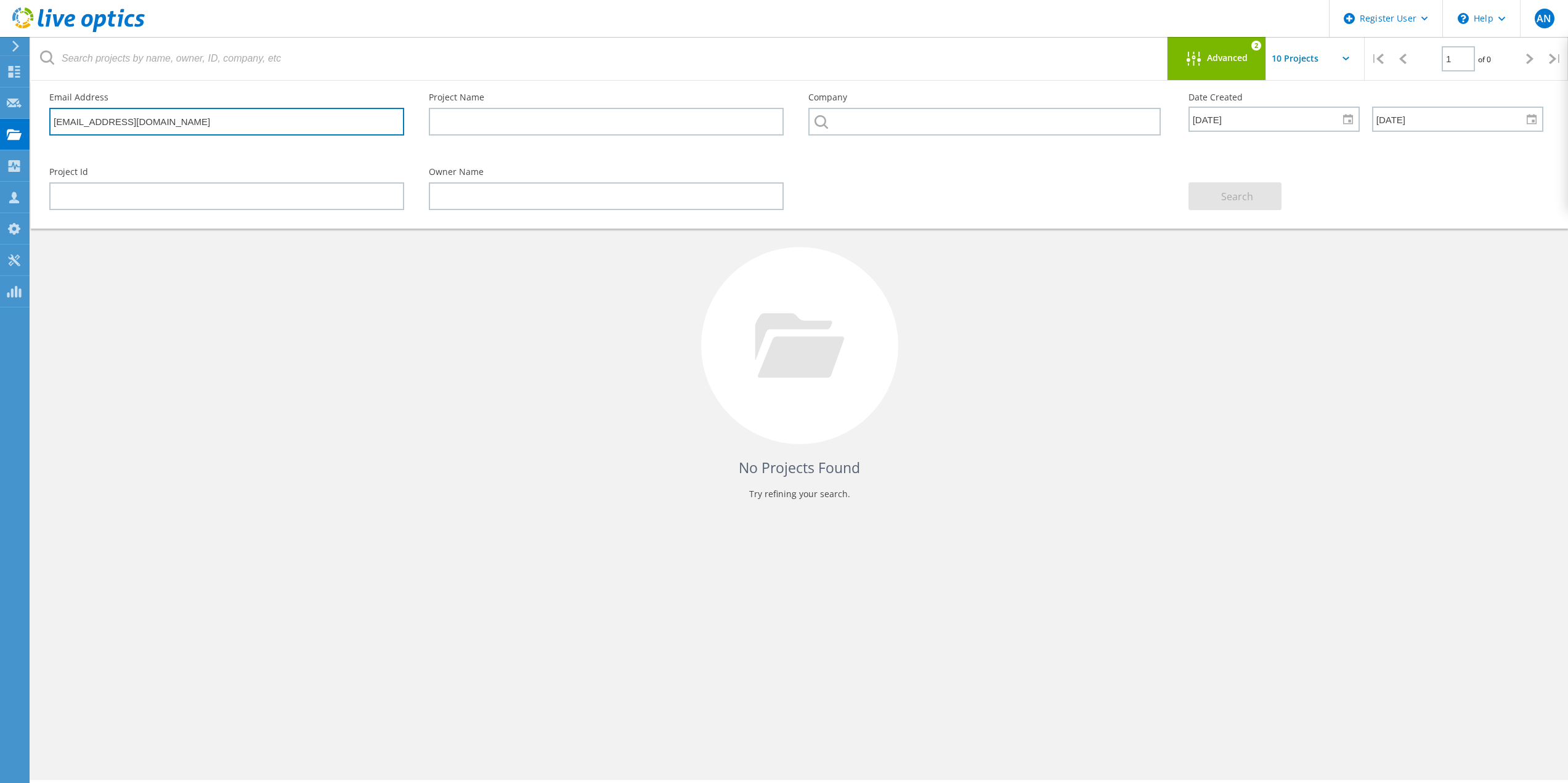
click at [271, 111] on input "[EMAIL_ADDRESS][DOMAIN_NAME]" at bounding box center [227, 122] width 355 height 28
paste input "[EMAIL_ADDRESS][DOMAIN_NAME]"
click at [1231, 198] on span "Search" at bounding box center [1237, 196] width 32 height 13
click at [217, 126] on input "[EMAIL_ADDRESS][DOMAIN_NAME]" at bounding box center [227, 122] width 355 height 28
type input "[EMAIL_ADDRESS][DOMAIN_NAME]"
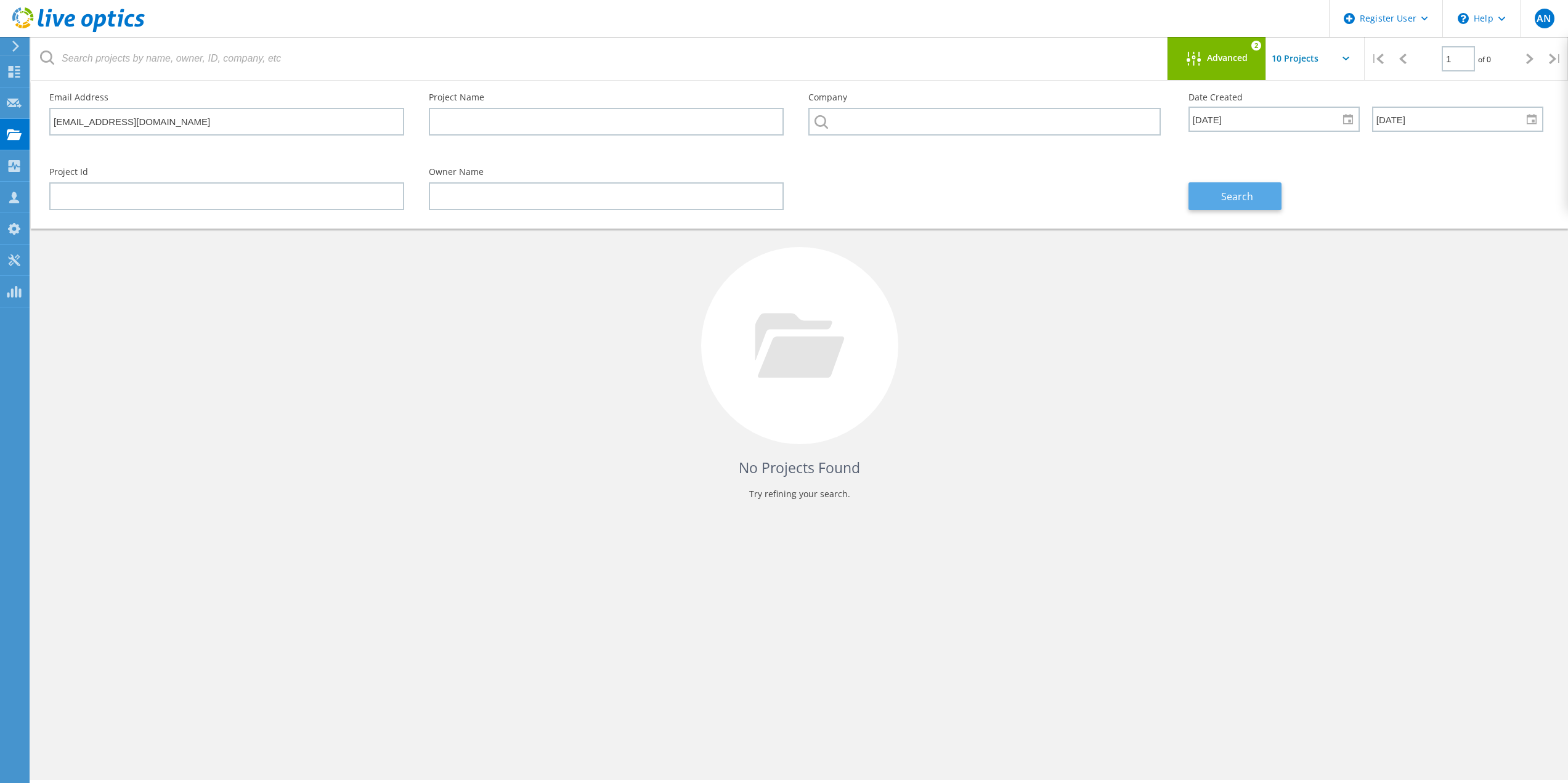
click at [1281, 190] on button "Search" at bounding box center [1235, 196] width 93 height 28
click at [1282, 158] on div "Search" at bounding box center [1366, 188] width 380 height 67
click at [1307, 478] on div "No Projects Found Try refining your search." at bounding box center [799, 357] width 1512 height 319
drag, startPoint x: 1120, startPoint y: 422, endPoint x: 1152, endPoint y: 342, distance: 86.2
click at [1120, 422] on div "No Projects Found Try refining your search." at bounding box center [799, 357] width 1512 height 319
